Goal: Transaction & Acquisition: Purchase product/service

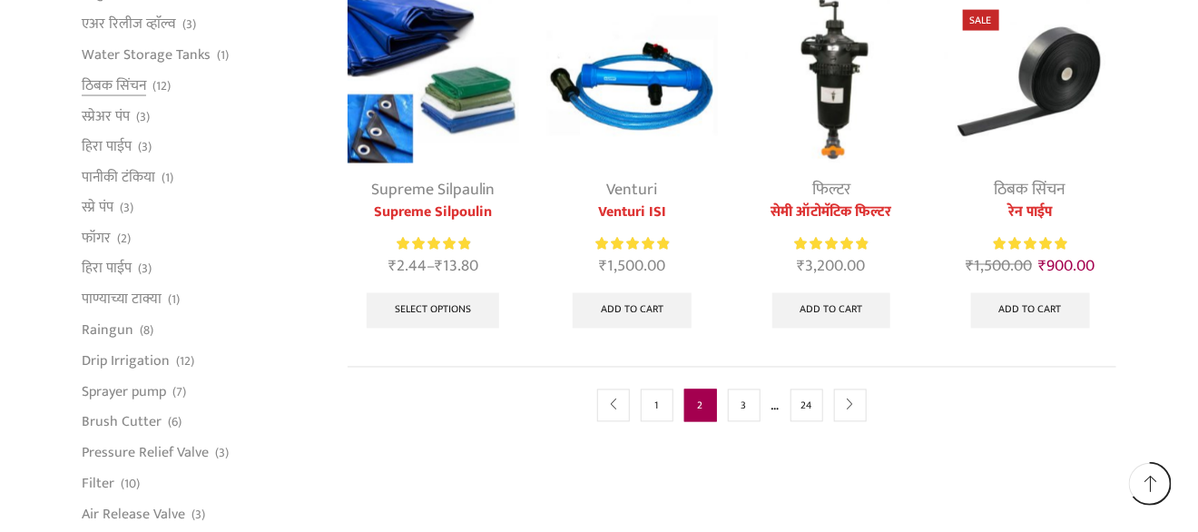
scroll to position [1100, 0]
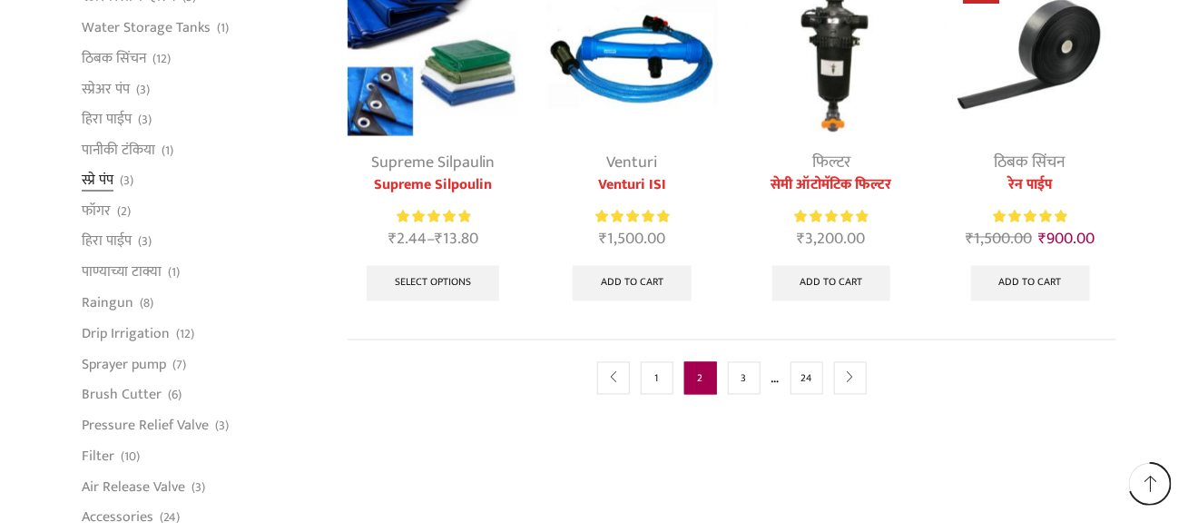
click at [101, 183] on link "स्प्रे पंप" at bounding box center [98, 180] width 32 height 31
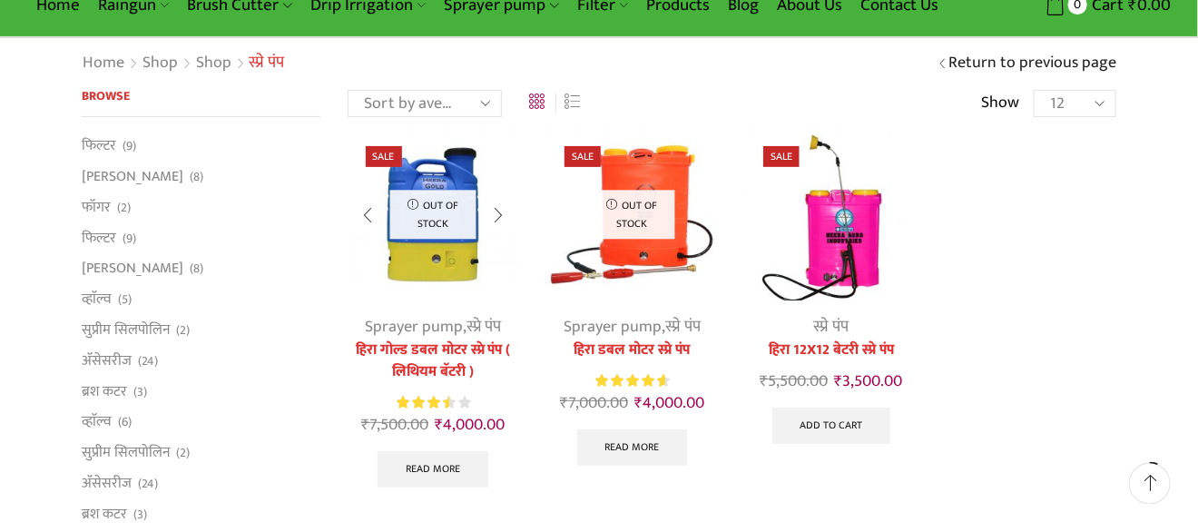
scroll to position [100, 0]
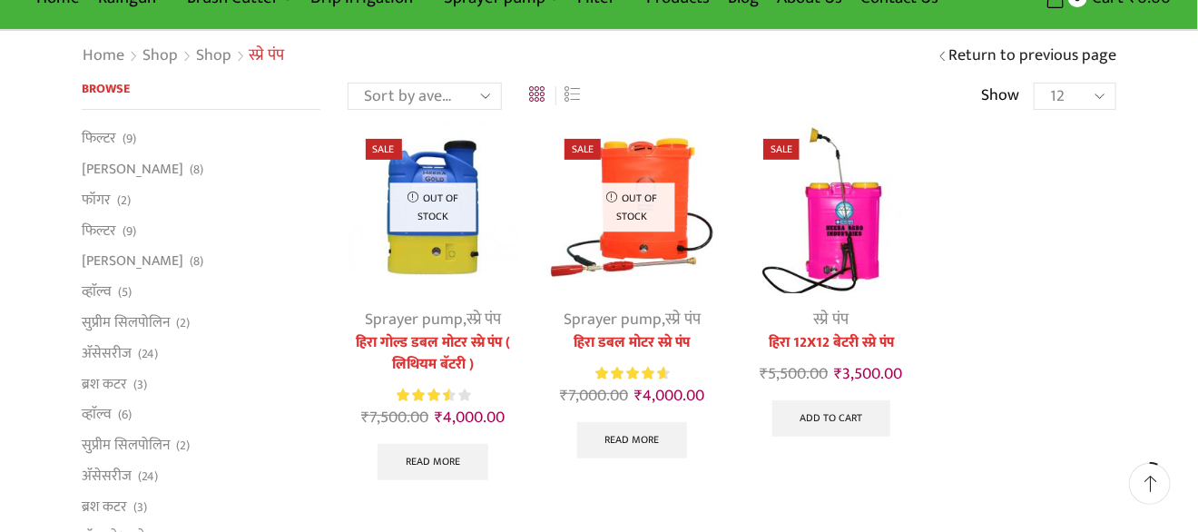
click at [844, 225] on img at bounding box center [831, 207] width 172 height 172
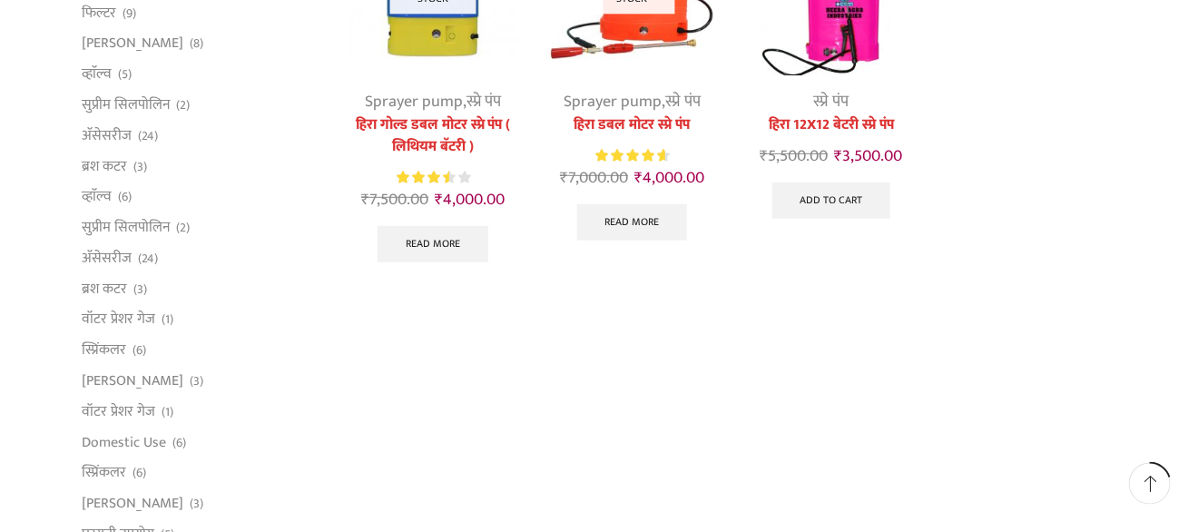
scroll to position [399, 0]
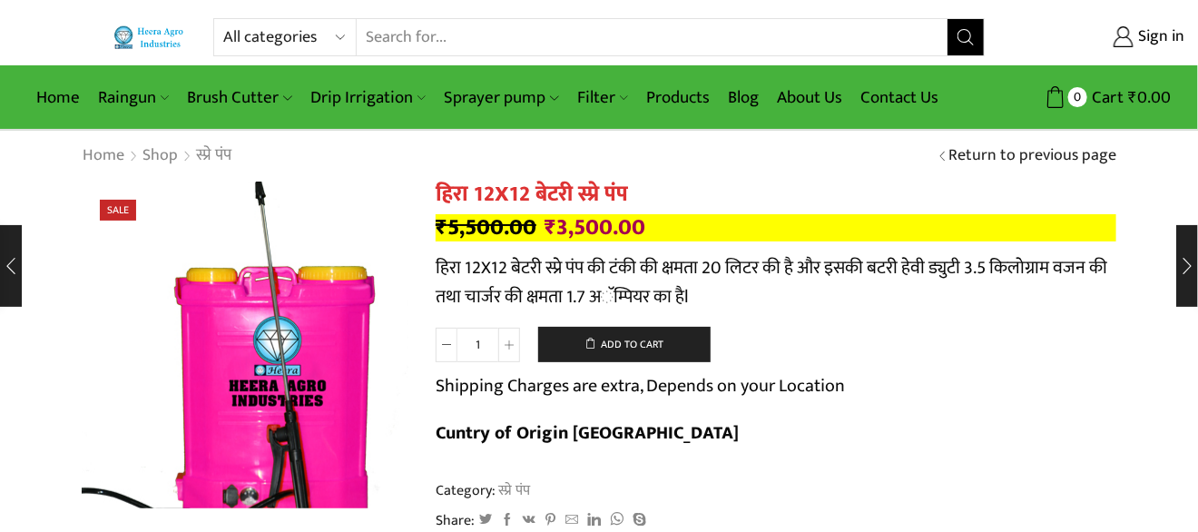
click at [252, 382] on img at bounding box center [242, 331] width 454 height 454
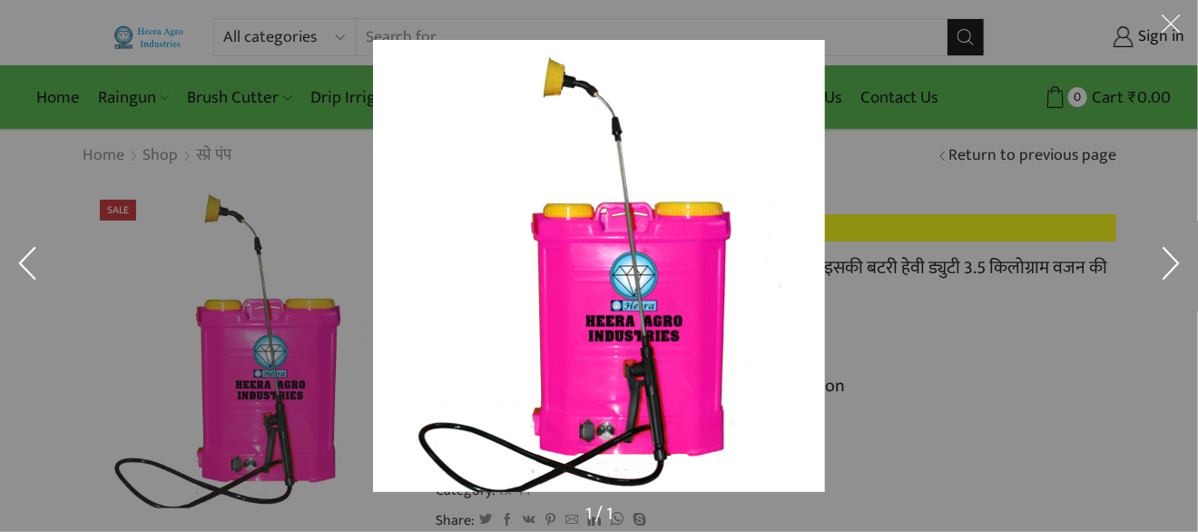
click at [620, 309] on img at bounding box center [599, 266] width 452 height 452
click at [1164, 28] on button at bounding box center [1171, 27] width 54 height 54
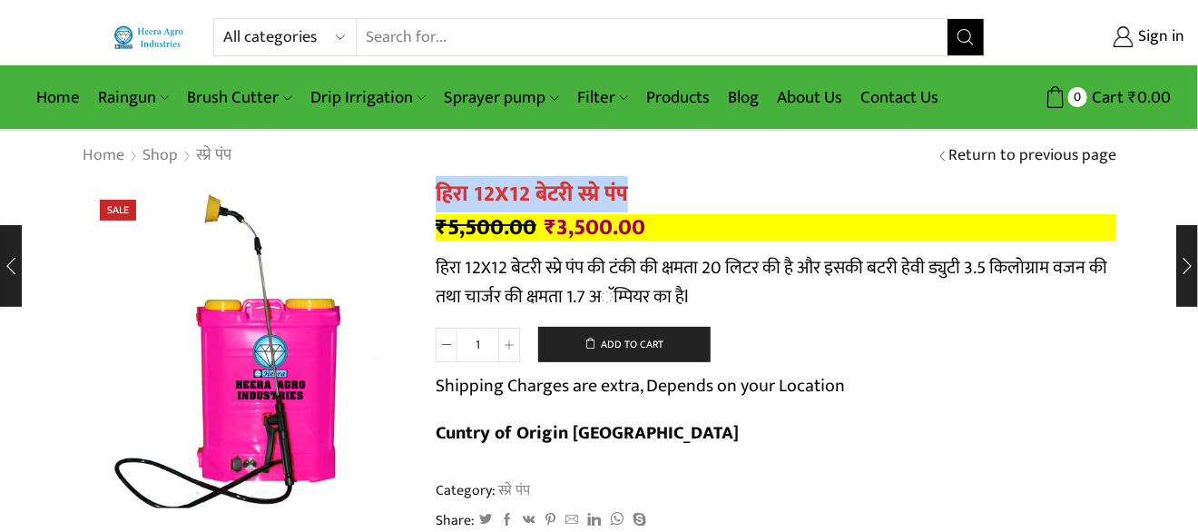
drag, startPoint x: 626, startPoint y: 195, endPoint x: 430, endPoint y: 190, distance: 196.2
click at [663, 353] on button "Add to cart" at bounding box center [624, 345] width 173 height 36
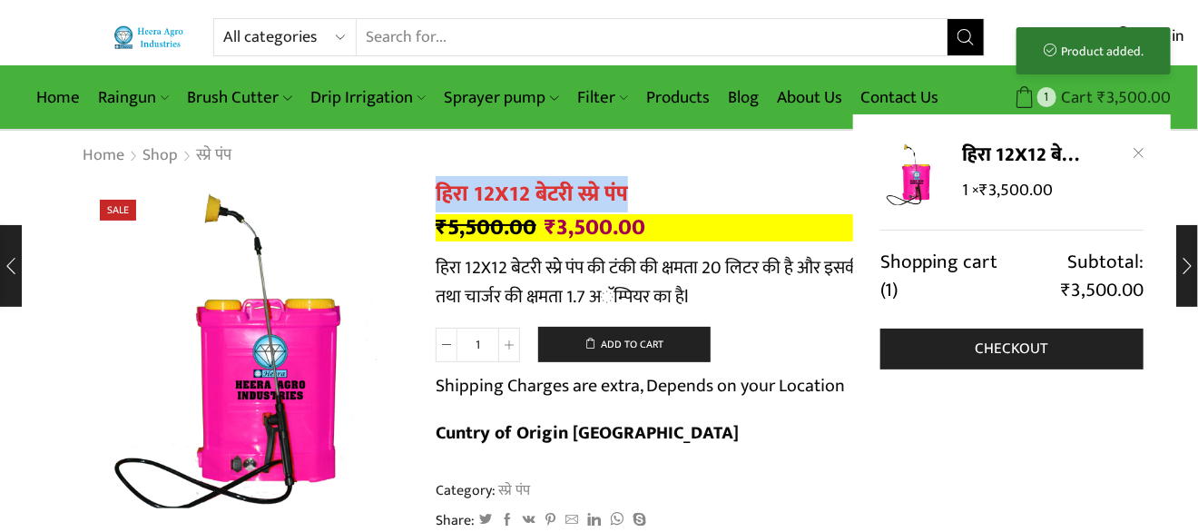
click at [1140, 96] on bdi "₹ 3,500.00" at bounding box center [1135, 98] width 74 height 28
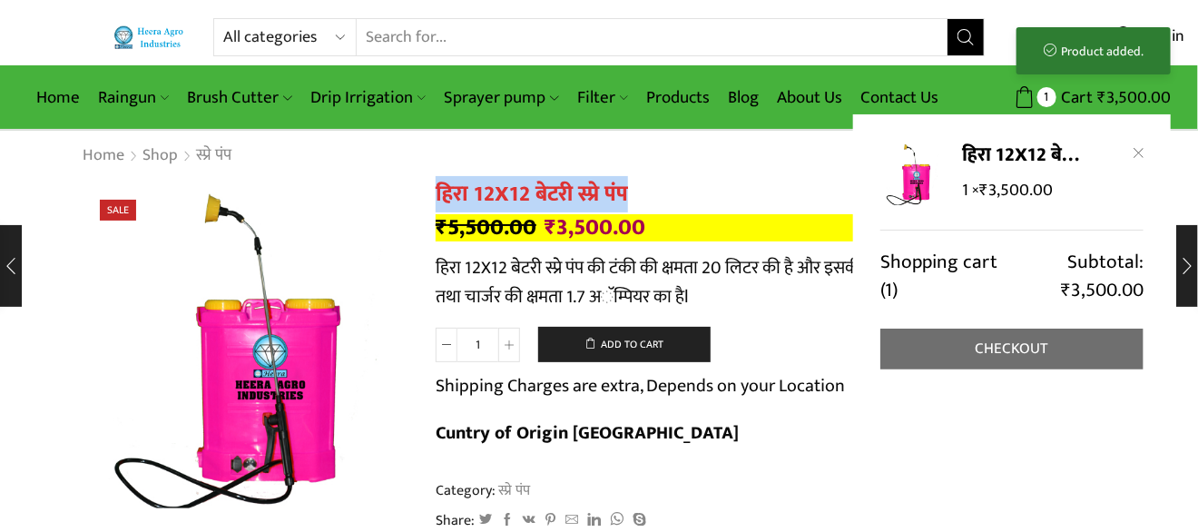
click at [1054, 350] on link "Checkout" at bounding box center [1012, 349] width 263 height 41
